Goal: Task Accomplishment & Management: Manage account settings

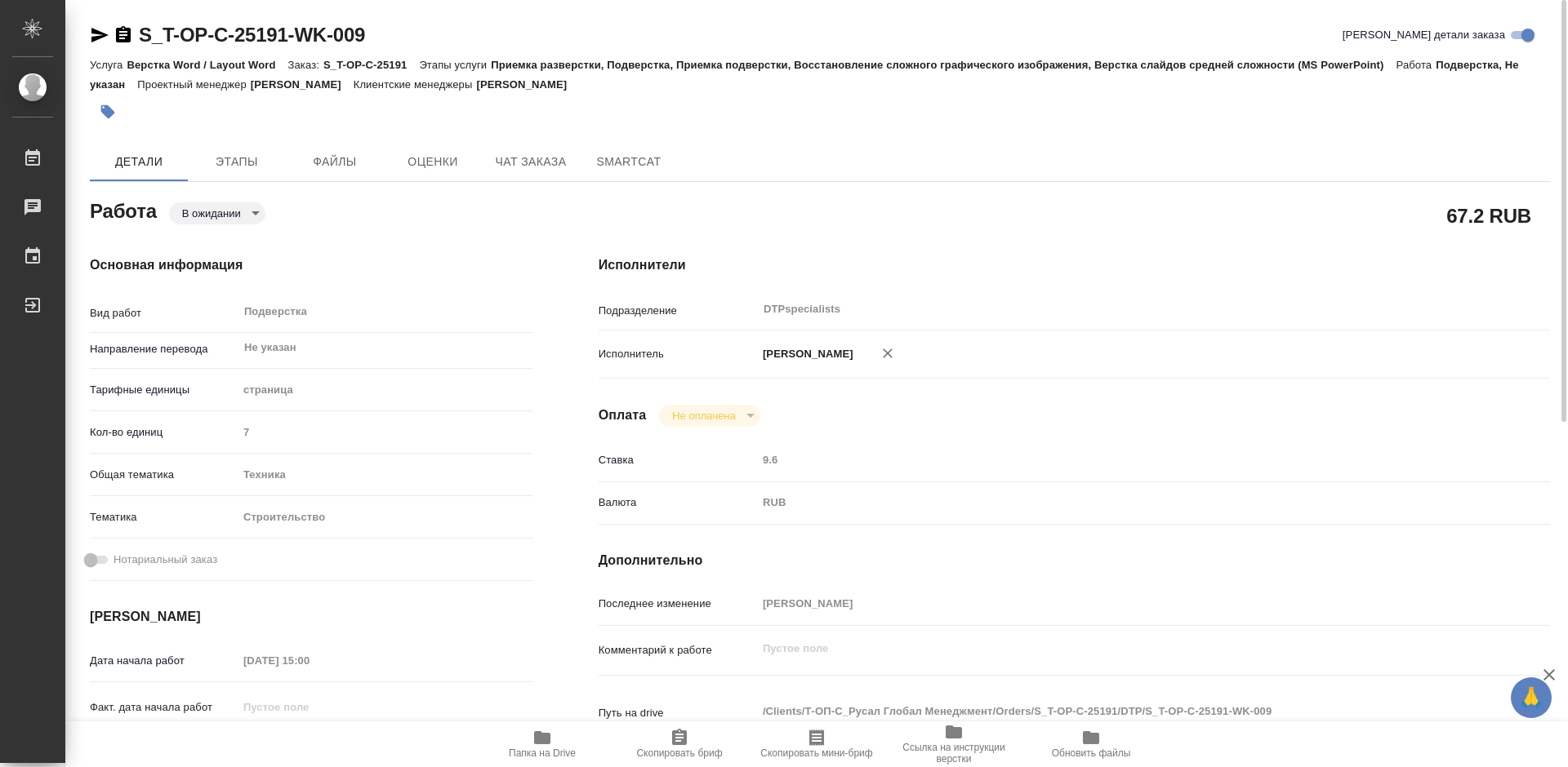
click at [538, 743] on icon "button" at bounding box center [543, 738] width 17 height 13
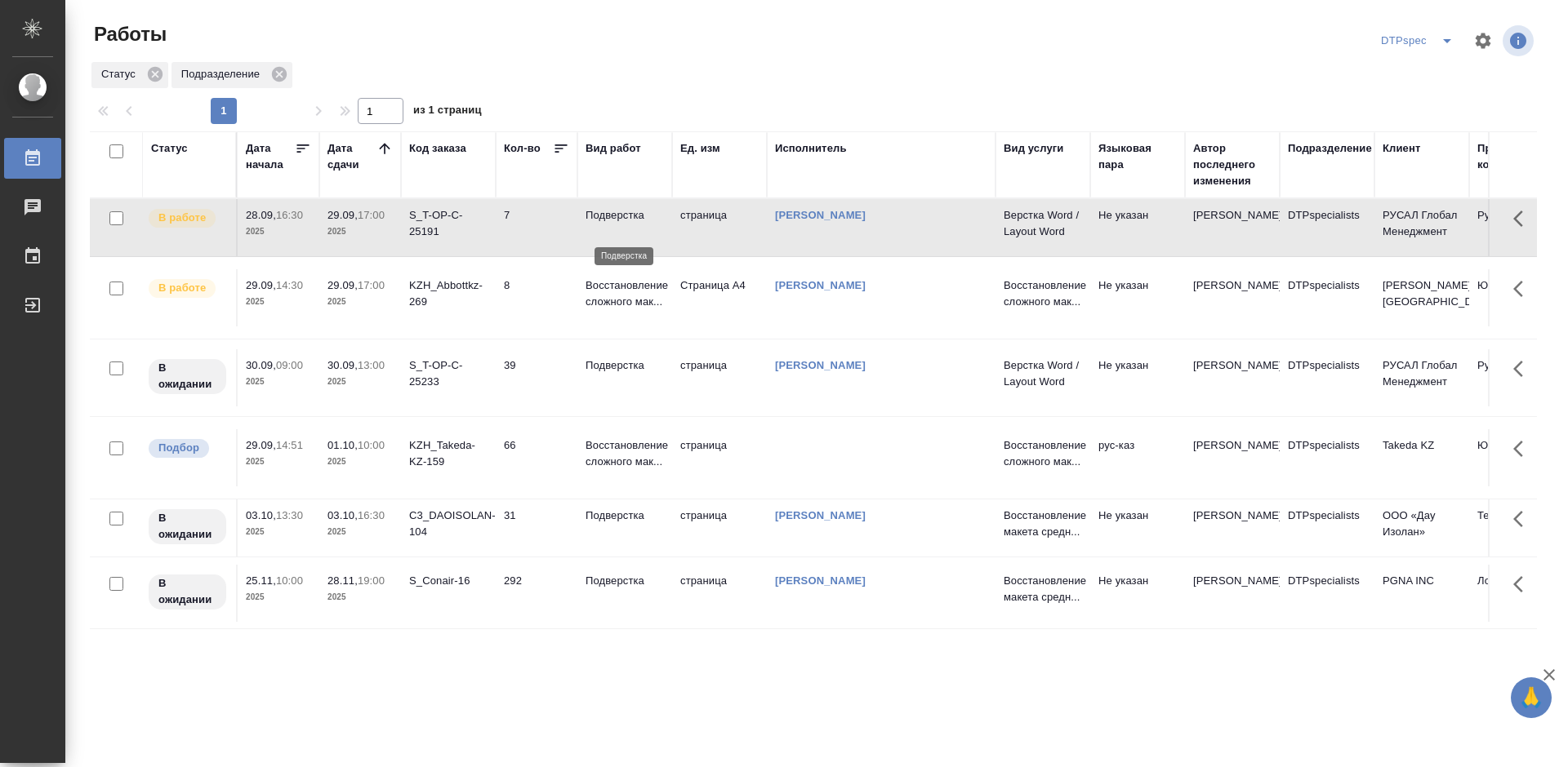
click at [618, 222] on p "Подверстка" at bounding box center [625, 215] width 78 height 17
click at [617, 224] on p "Подверстка" at bounding box center [625, 215] width 78 height 17
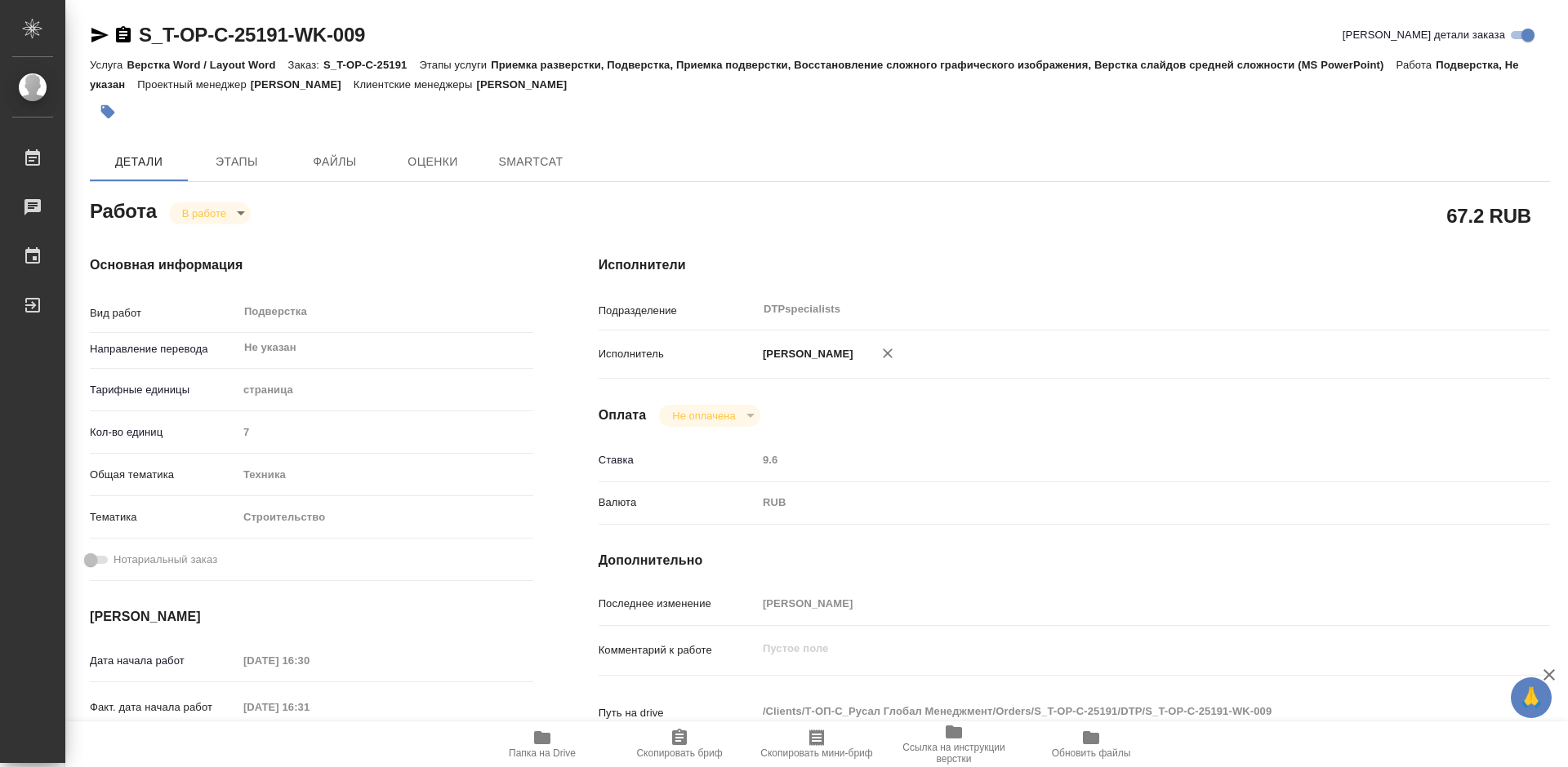
type textarea "x"
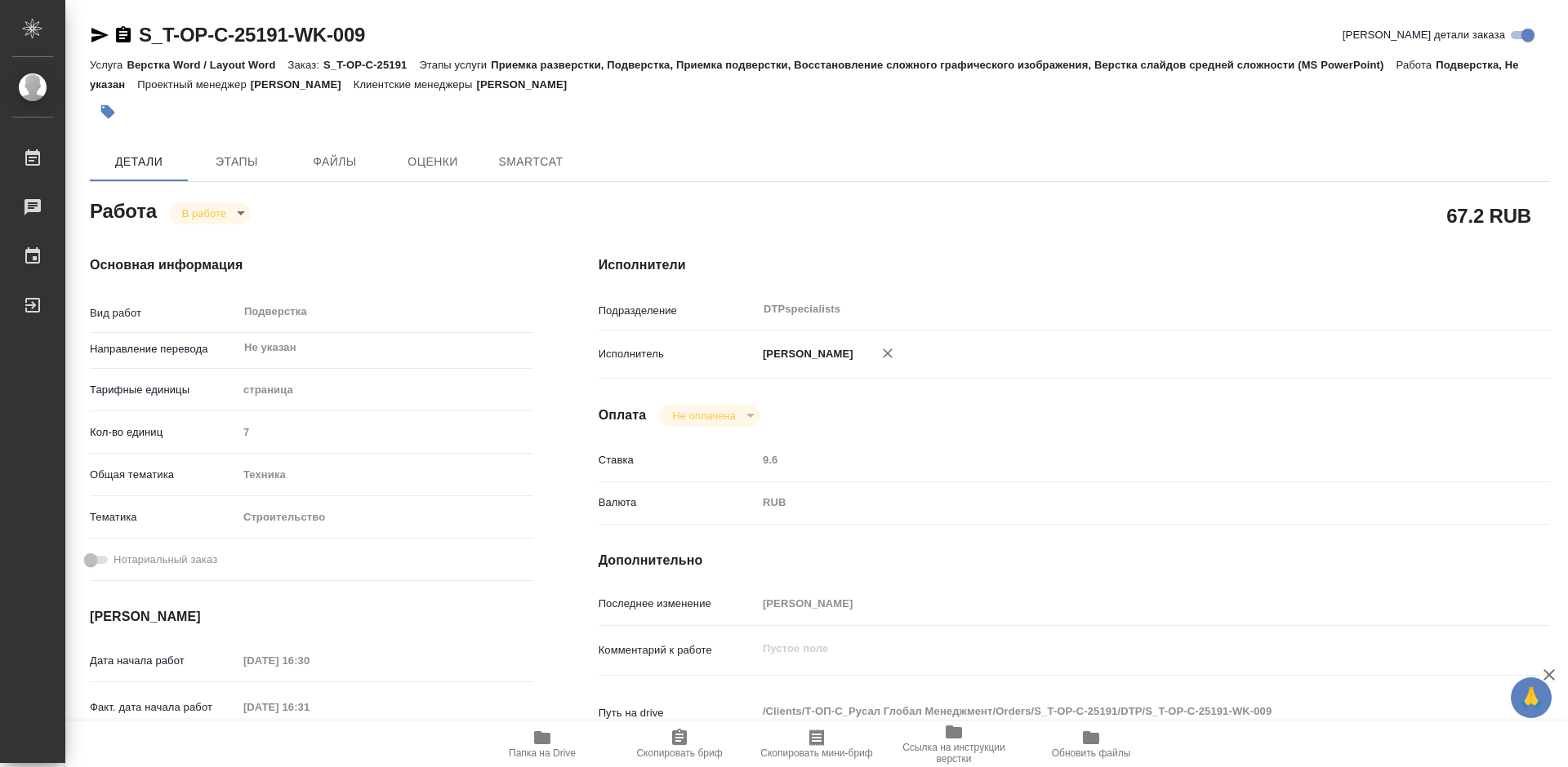
type textarea "x"
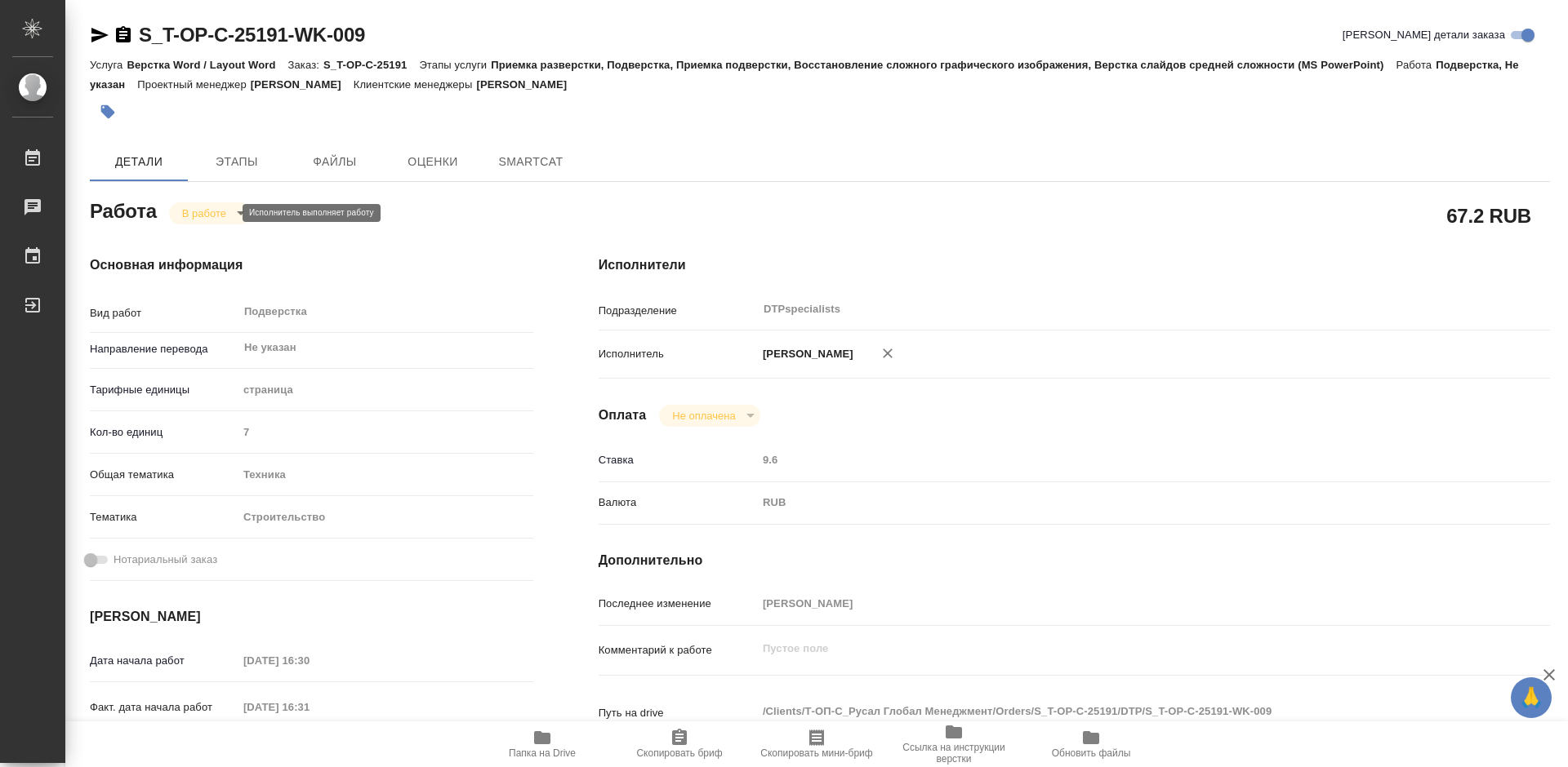
type textarea "x"
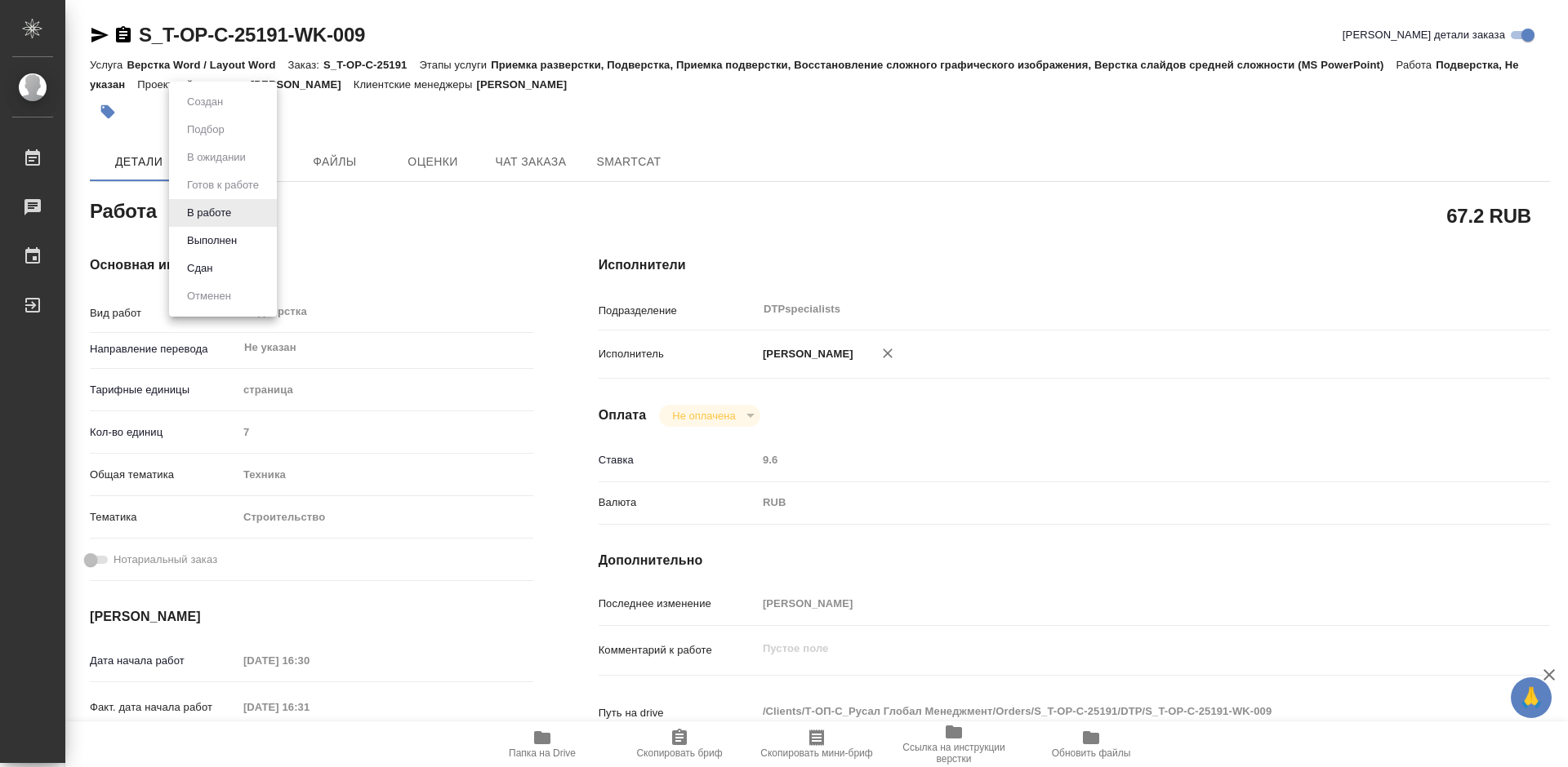
click at [220, 213] on body "🙏 .cls-1 fill:#fff; AWATERA Работы Чаты График Выйти S_T-OP-C-25191-WK-009 Крат…" at bounding box center [784, 383] width 1568 height 767
click at [217, 235] on button "Выполнен" at bounding box center [211, 241] width 59 height 18
type textarea "x"
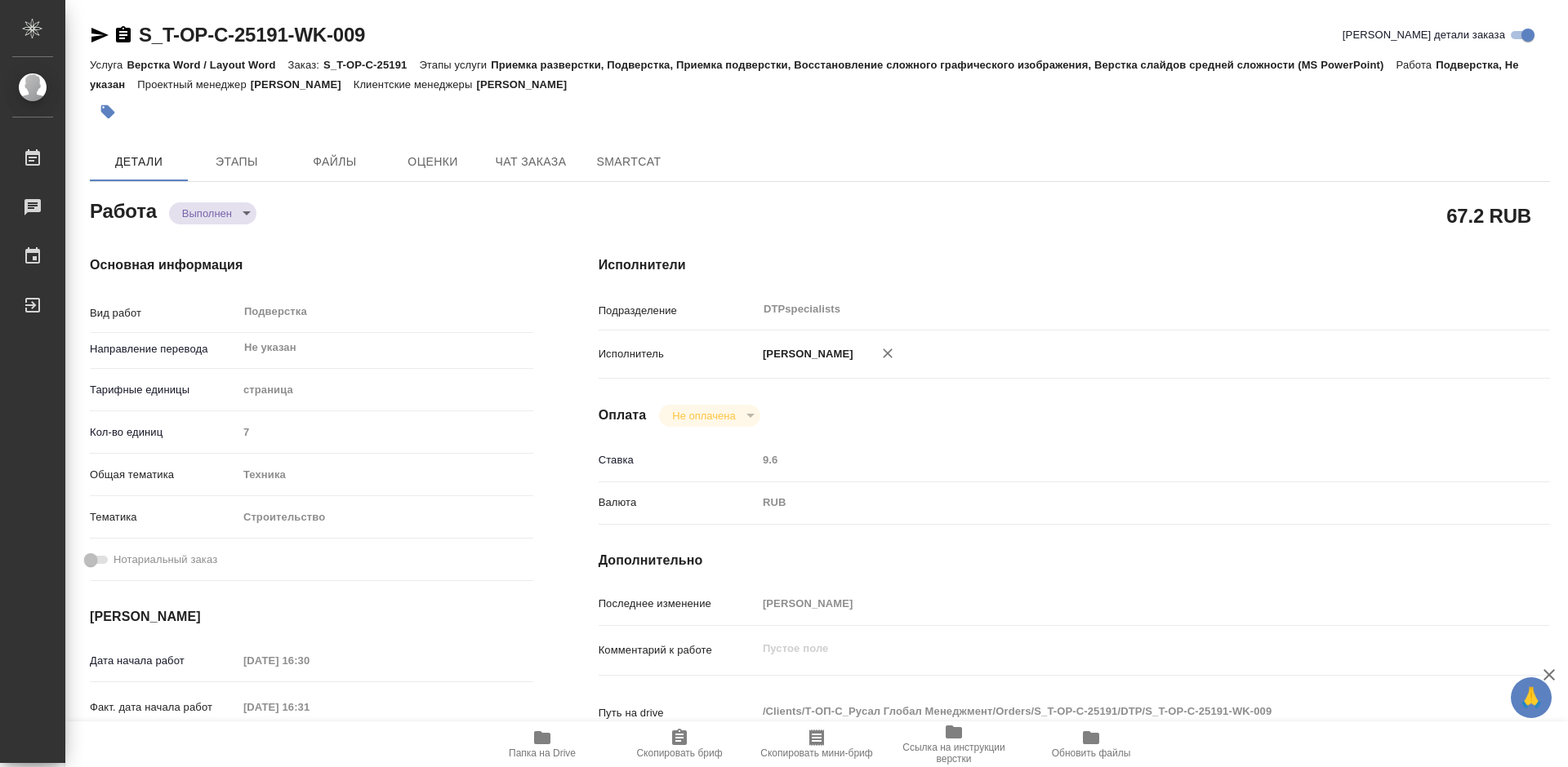
type textarea "x"
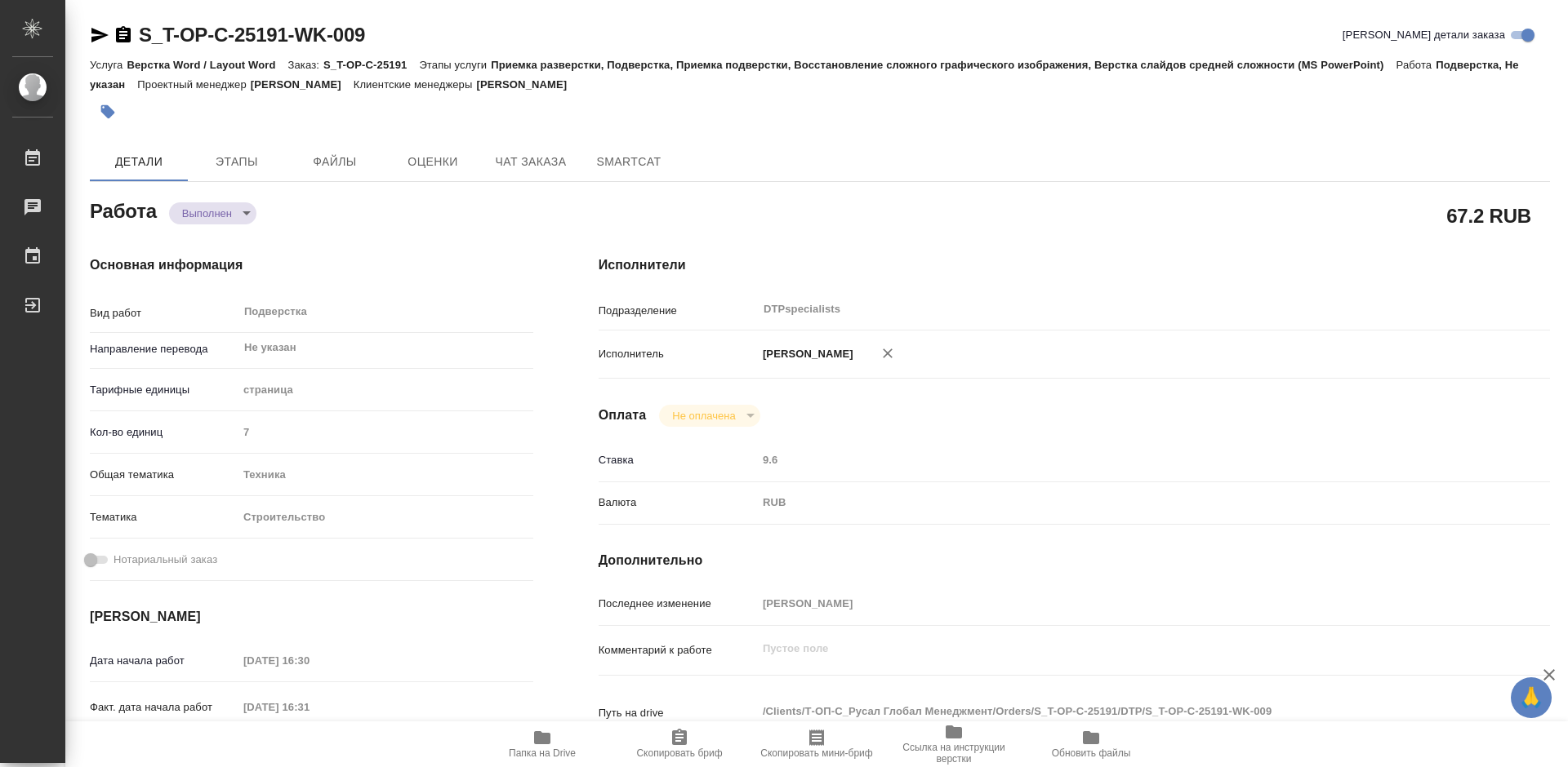
type textarea "x"
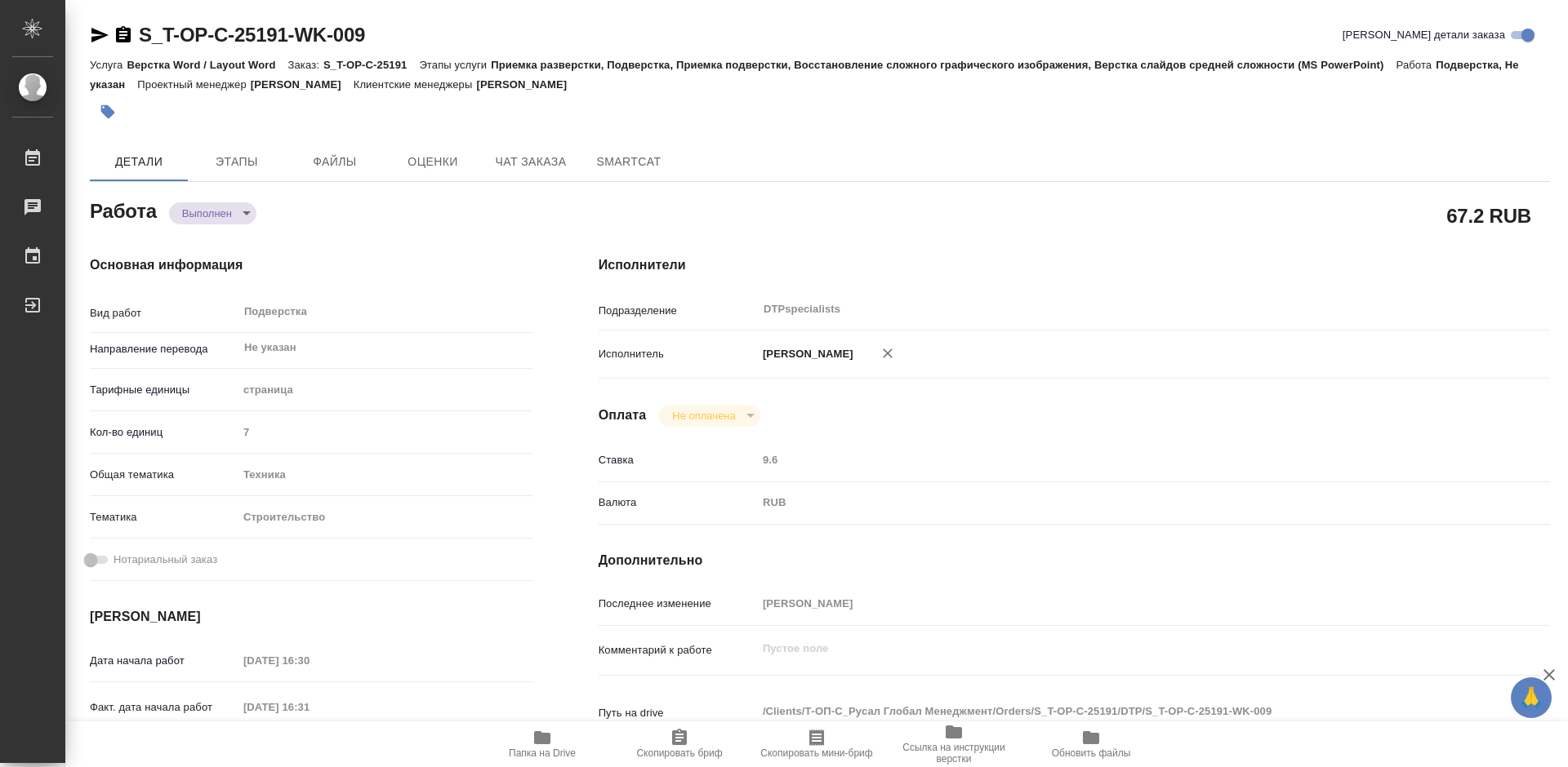
type textarea "x"
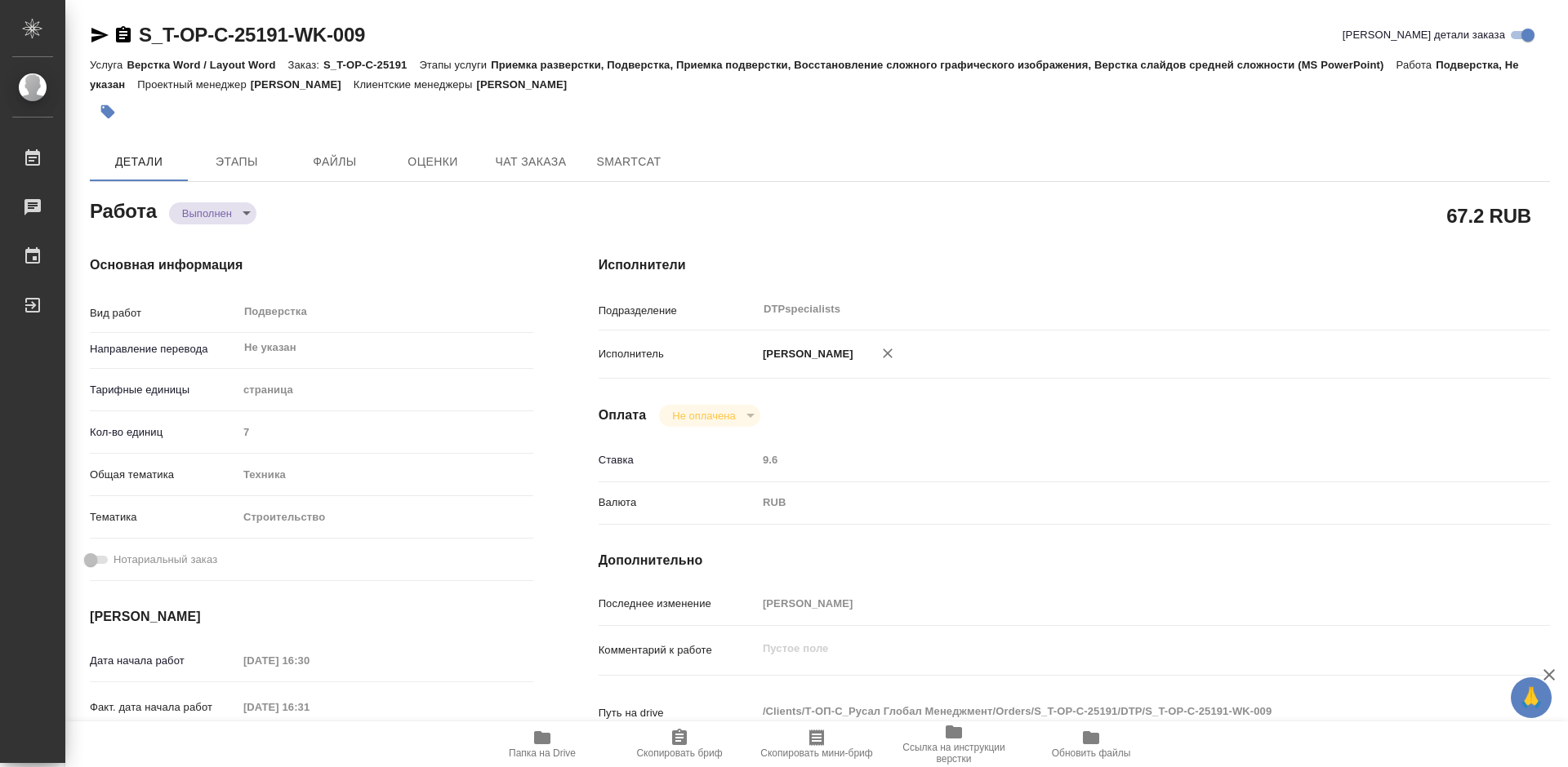
type textarea "x"
click at [549, 744] on icon "button" at bounding box center [543, 738] width 17 height 13
type textarea "x"
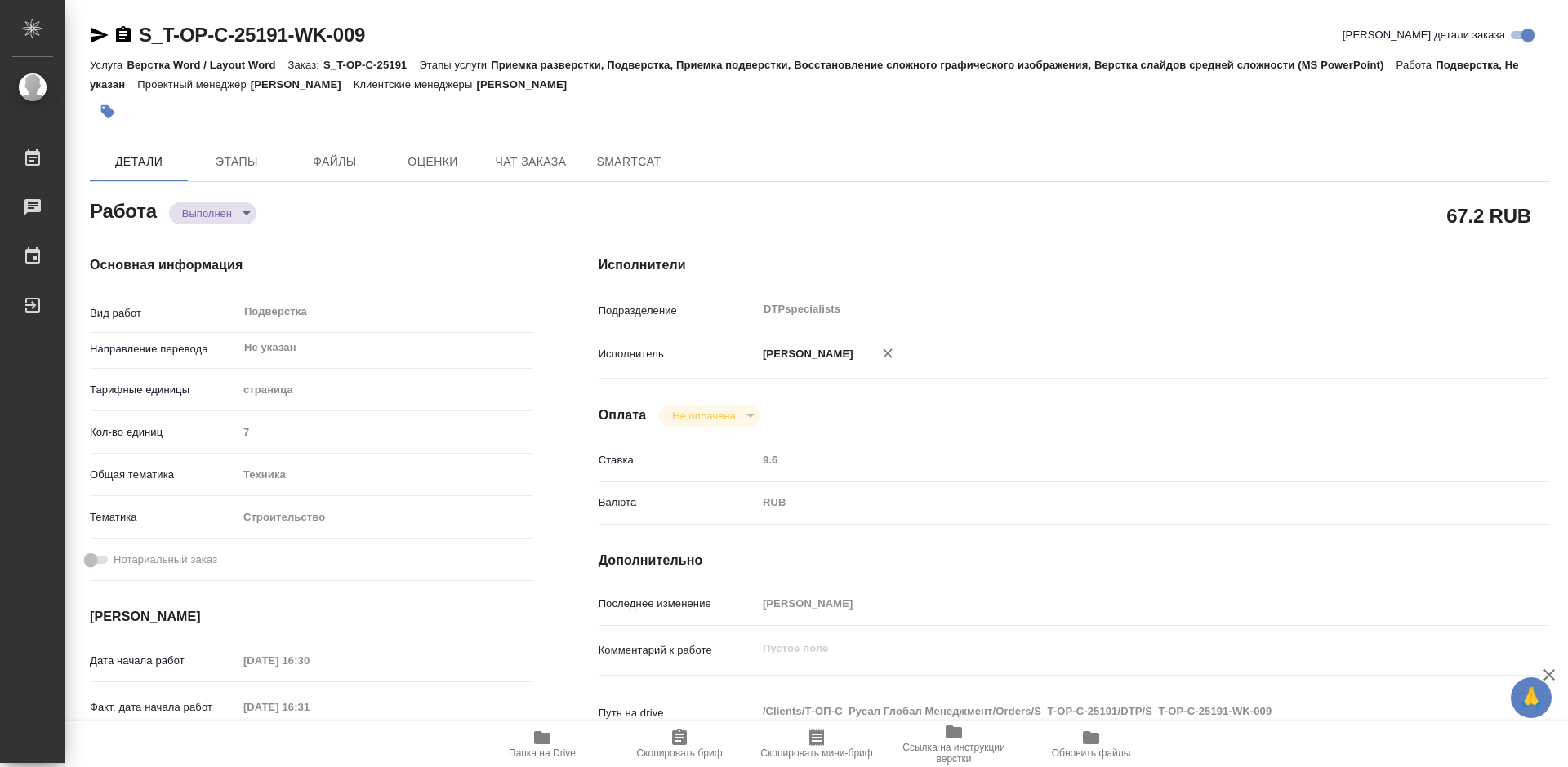
type textarea "x"
click at [514, 159] on span "Чат заказа" at bounding box center [531, 162] width 78 height 20
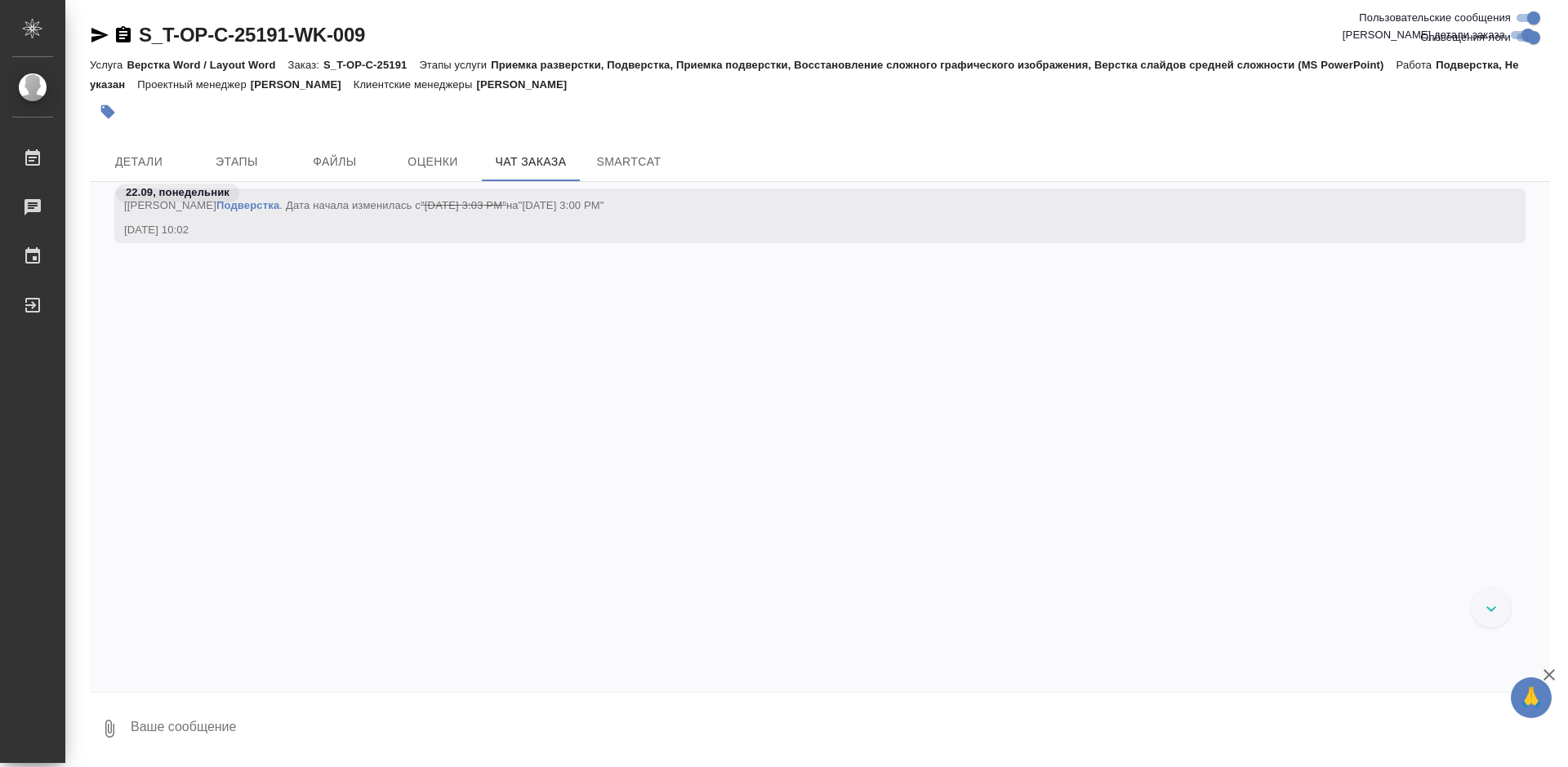
scroll to position [8990, 0]
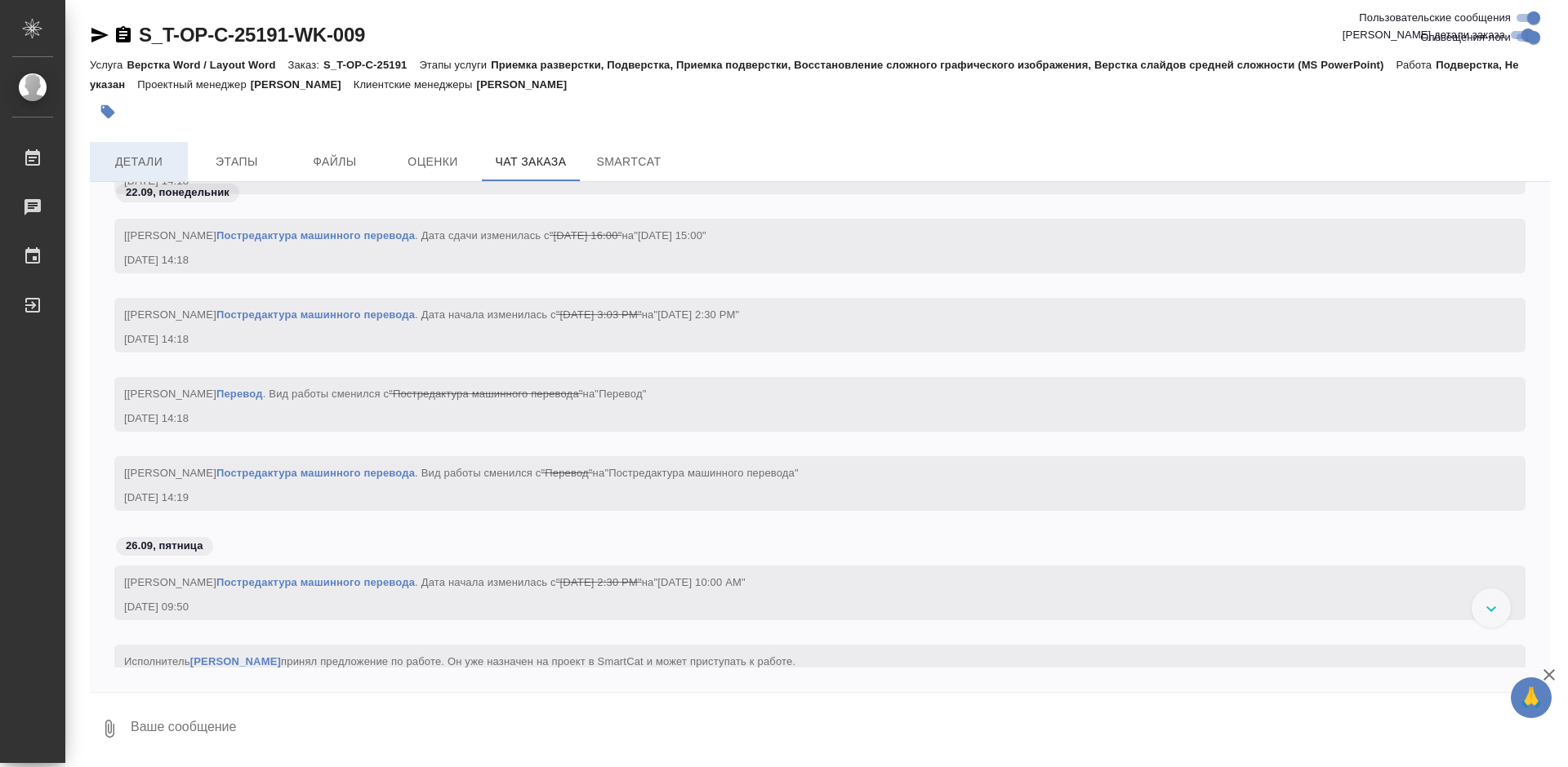
click at [150, 159] on span "Детали" at bounding box center [139, 162] width 78 height 20
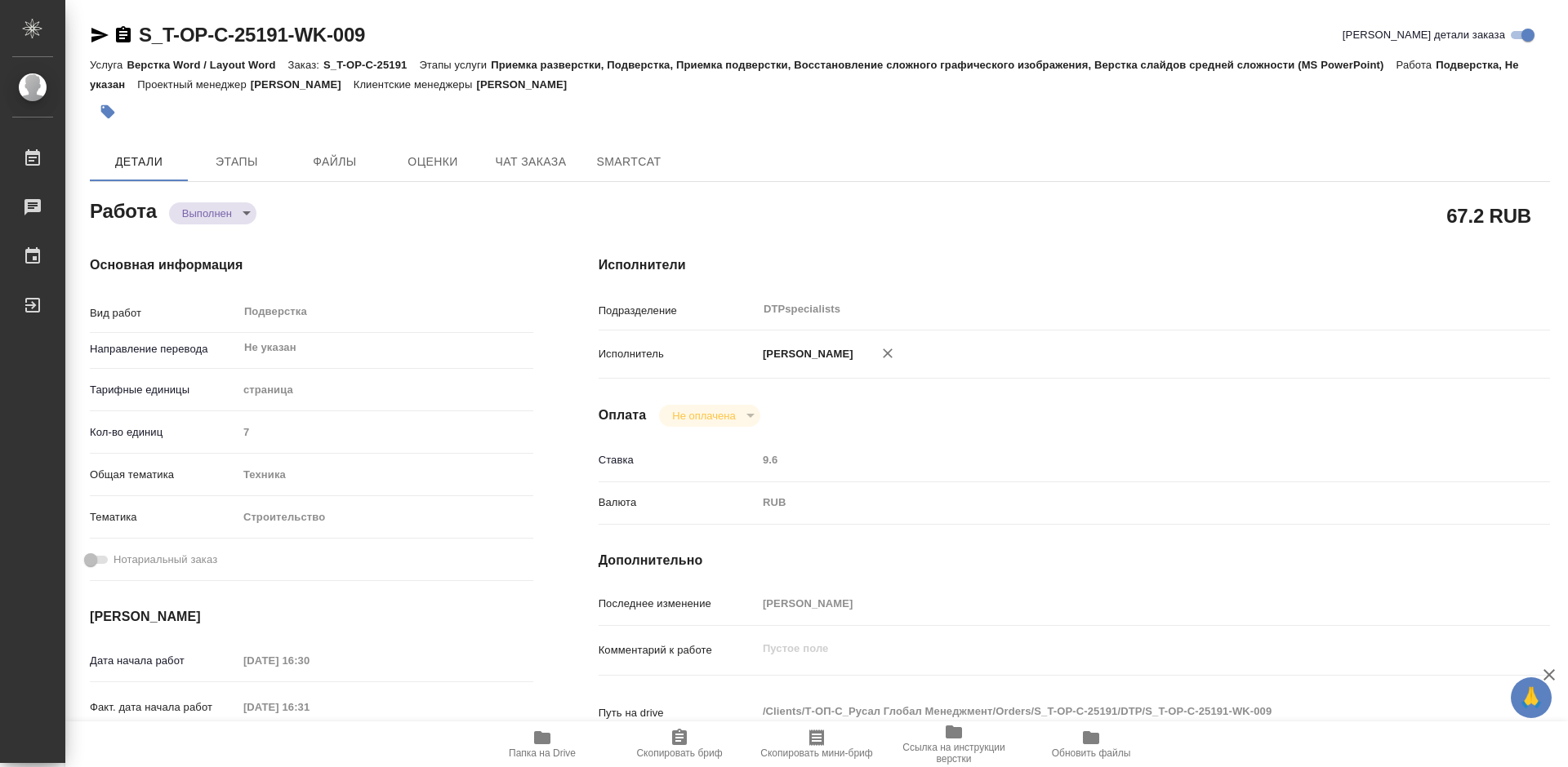
type textarea "x"
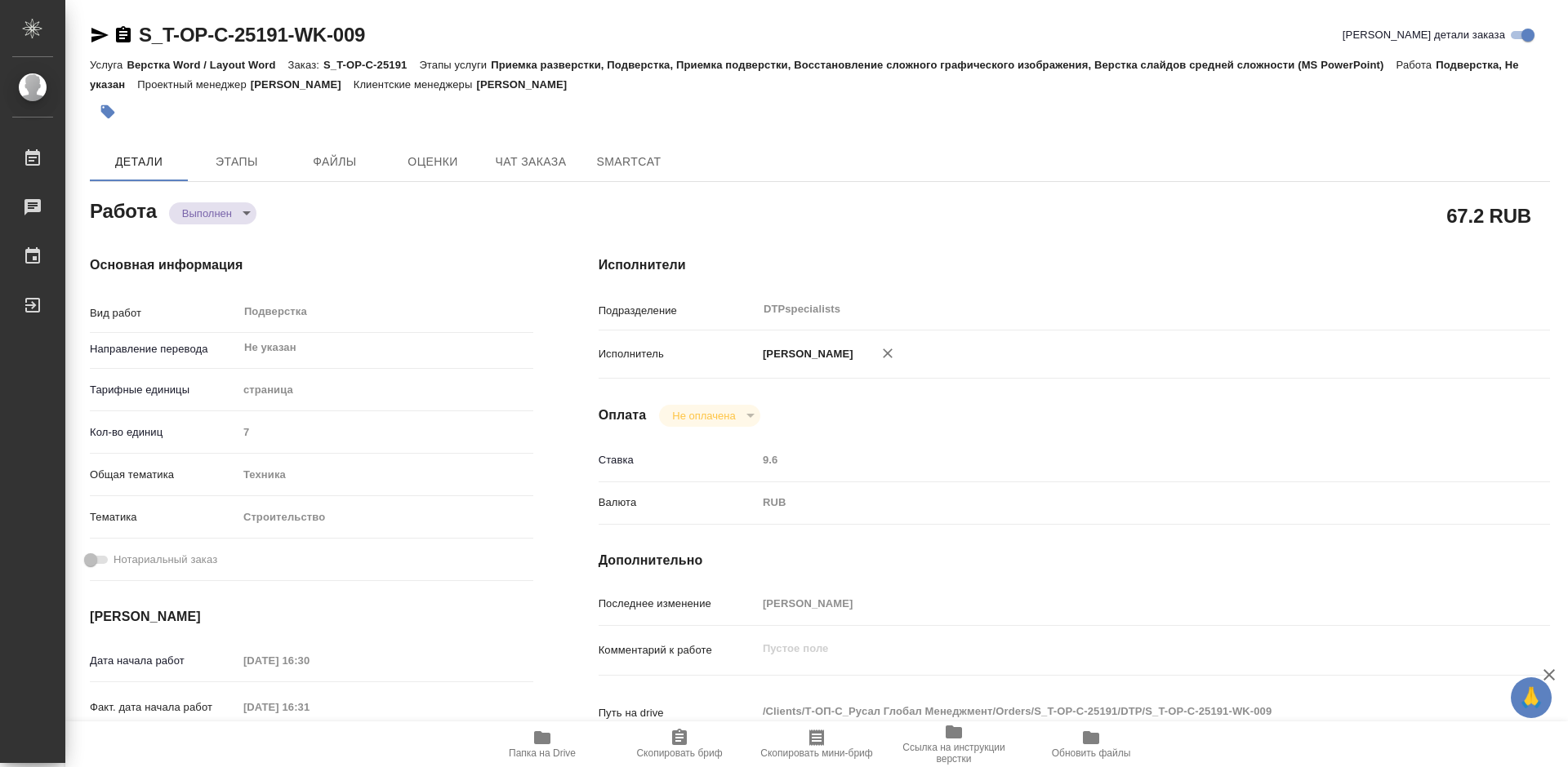
type textarea "x"
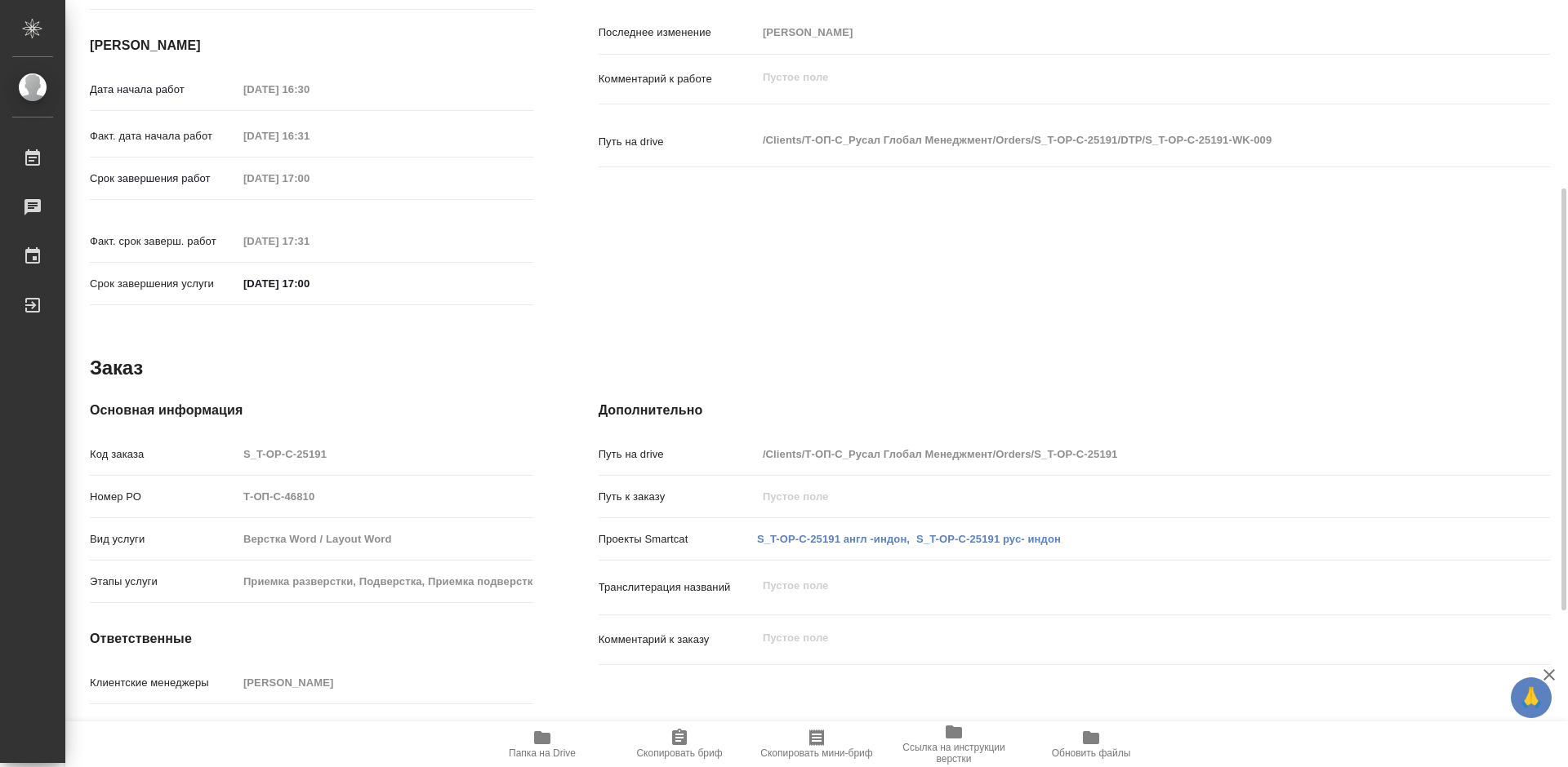
scroll to position [625, 0]
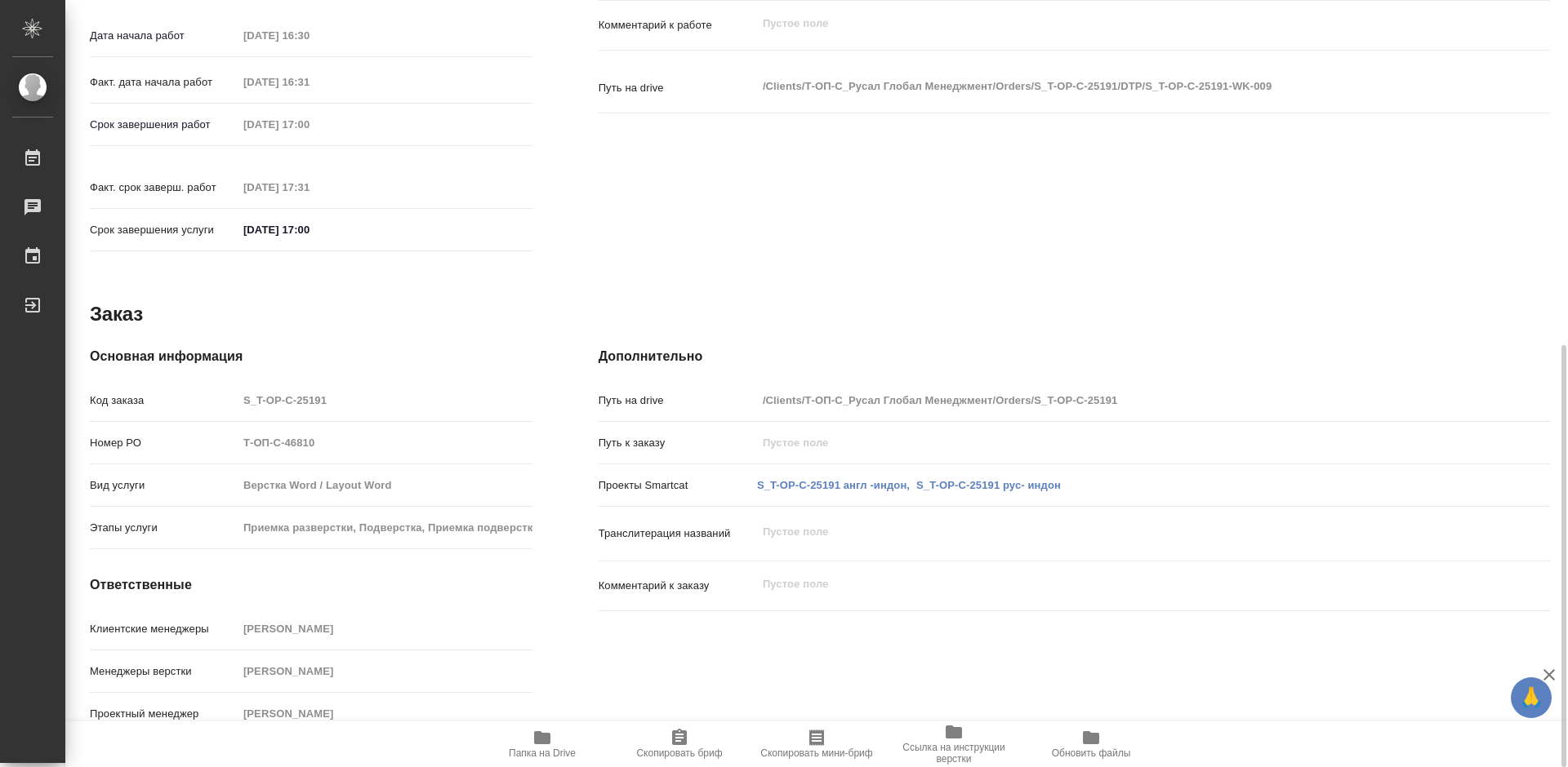
type textarea "x"
